Goal: Information Seeking & Learning: Learn about a topic

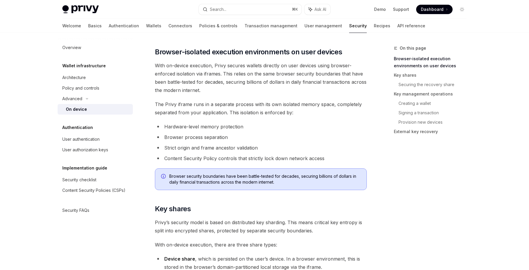
scroll to position [227, 0]
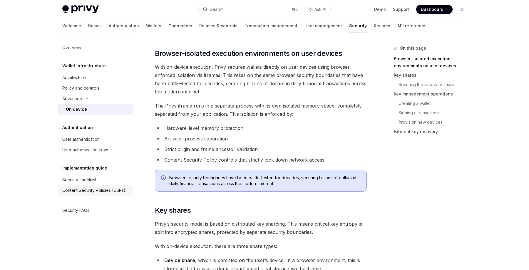
click at [82, 187] on div "Content Security Policies (CSPs)" at bounding box center [93, 190] width 63 height 7
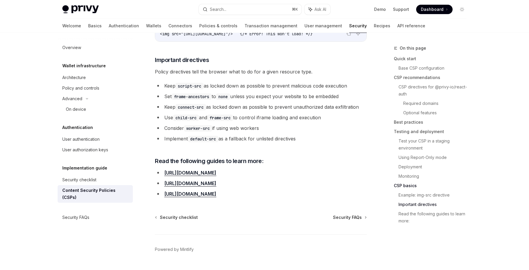
scroll to position [1444, 0]
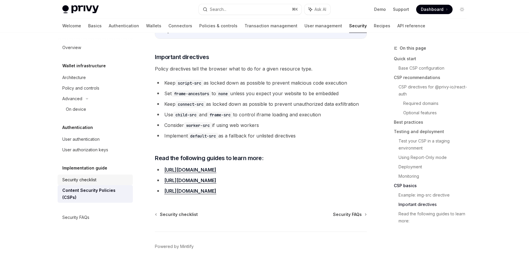
click at [92, 180] on div "Security checklist" at bounding box center [79, 179] width 34 height 7
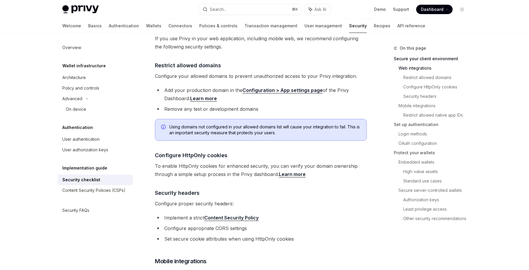
scroll to position [192, 0]
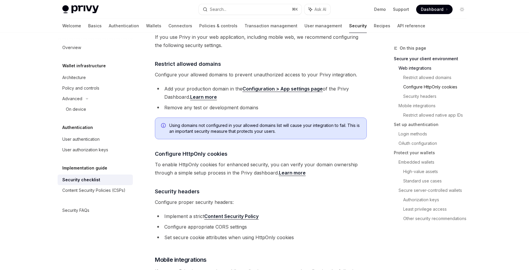
click at [419, 85] on link "Configure HttpOnly cookies" at bounding box center [437, 86] width 68 height 9
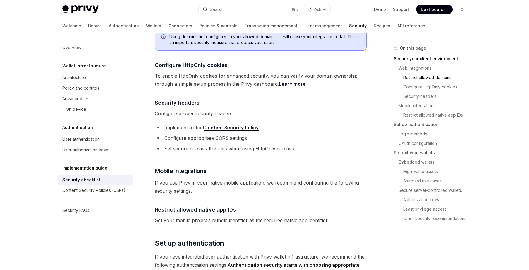
scroll to position [288, 0]
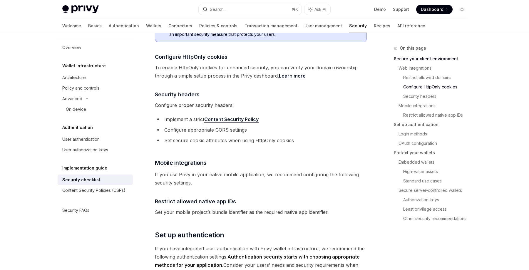
type textarea "*"
